Goal: Transaction & Acquisition: Purchase product/service

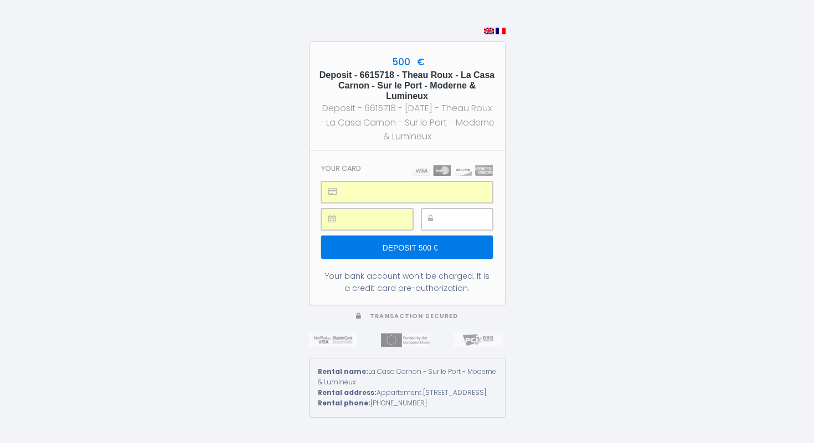
click at [424, 242] on input "Deposit 500 €" at bounding box center [406, 247] width 171 height 23
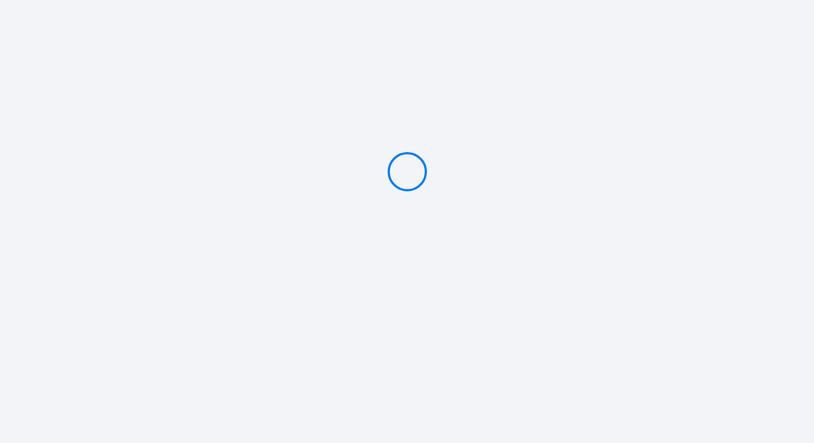
type input "Deposit 500 €"
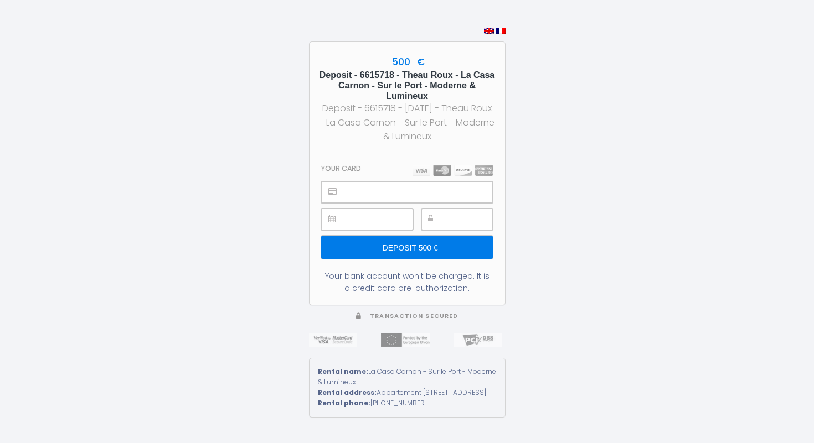
click at [440, 236] on input "Deposit 500 €" at bounding box center [406, 247] width 171 height 23
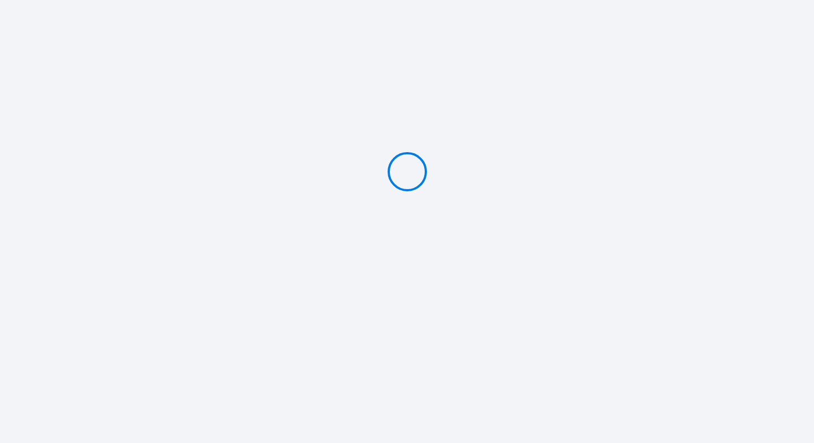
type input "Deposit 500 €"
